Goal: Task Accomplishment & Management: Manage account settings

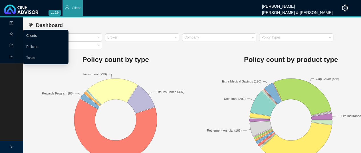
click at [37, 34] on link "Clients" at bounding box center [31, 36] width 11 height 4
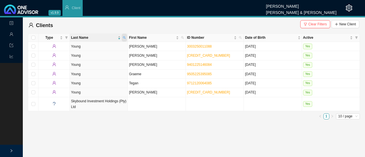
click at [124, 38] on icon "search" at bounding box center [124, 37] width 3 height 3
type input "MCKE"
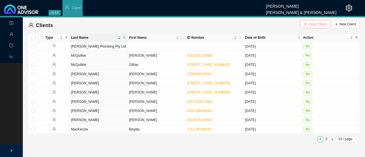
click at [312, 23] on span "Clear Filters" at bounding box center [317, 24] width 19 height 6
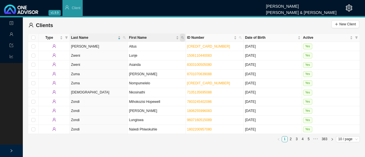
click at [182, 39] on icon "search" at bounding box center [182, 37] width 3 height 3
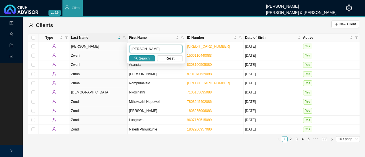
type input "[PERSON_NAME]"
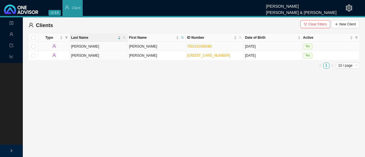
click at [85, 46] on td "[PERSON_NAME]" at bounding box center [99, 46] width 58 height 9
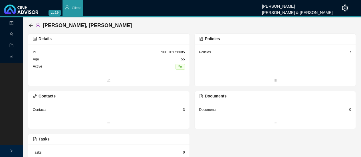
click at [213, 54] on div "Policies 7" at bounding box center [275, 52] width 152 height 7
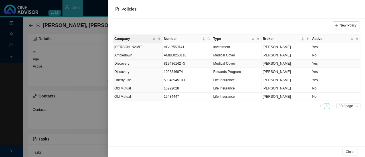
click at [320, 63] on td "Yes" at bounding box center [335, 64] width 49 height 8
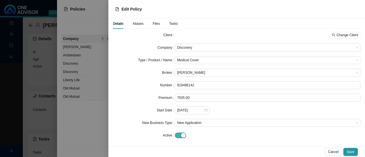
click at [177, 137] on span "button" at bounding box center [180, 136] width 11 height 6
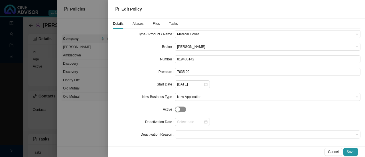
scroll to position [27, 0]
click at [196, 122] on input at bounding box center [190, 121] width 27 height 6
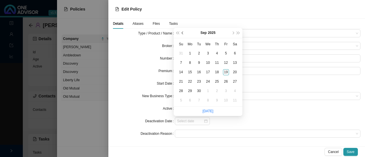
click at [184, 31] on button "prev-year" at bounding box center [182, 33] width 5 height 10
click at [183, 32] on span "prev-year" at bounding box center [183, 33] width 3 height 3
click at [183, 33] on span "prev-year" at bounding box center [183, 33] width 3 height 3
click at [190, 91] on div "30" at bounding box center [190, 91] width 6 height 6
type input "[DATE]"
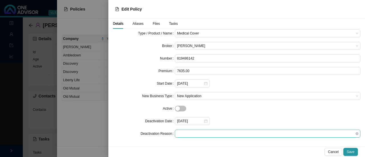
click at [192, 135] on span at bounding box center [267, 133] width 181 height 7
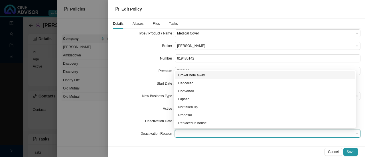
click at [184, 99] on div "Lapsed" at bounding box center [264, 99] width 173 height 6
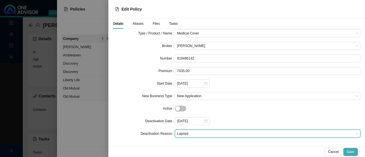
click at [350, 154] on span "Save" at bounding box center [351, 152] width 8 height 6
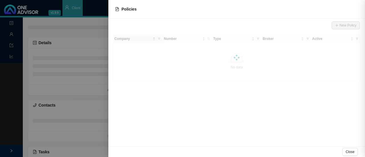
scroll to position [0, 0]
